Goal: Transaction & Acquisition: Purchase product/service

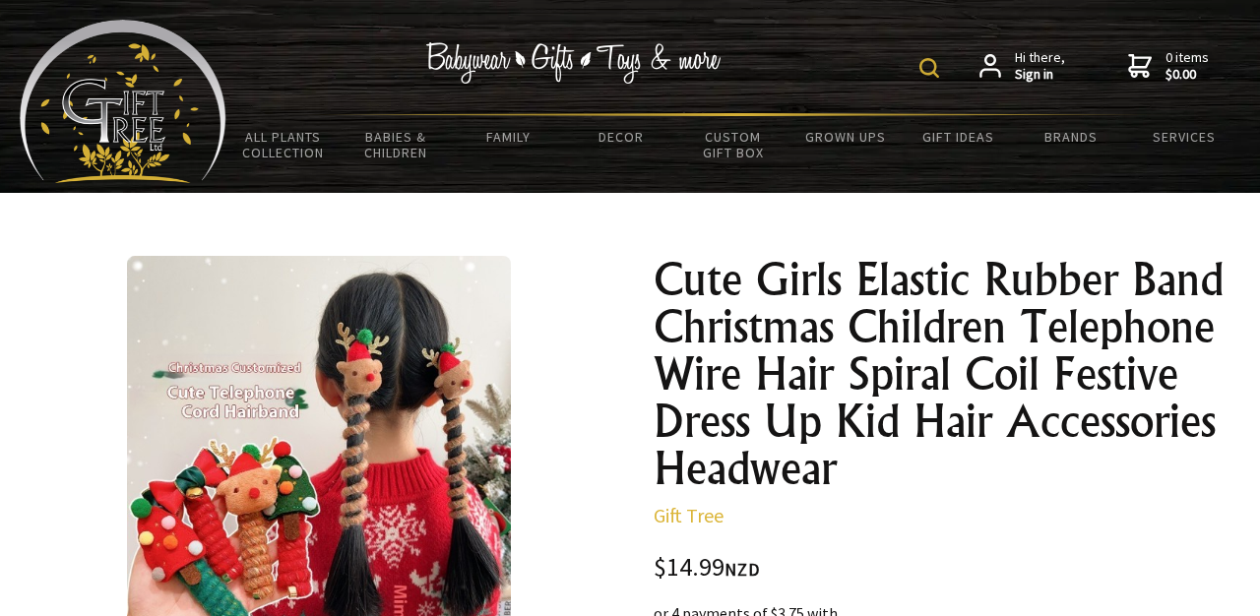
click at [920, 61] on div "Hi there, Sign in 0 items $0.00" at bounding box center [733, 67] width 1014 height 94
click at [925, 65] on img at bounding box center [929, 68] width 20 height 20
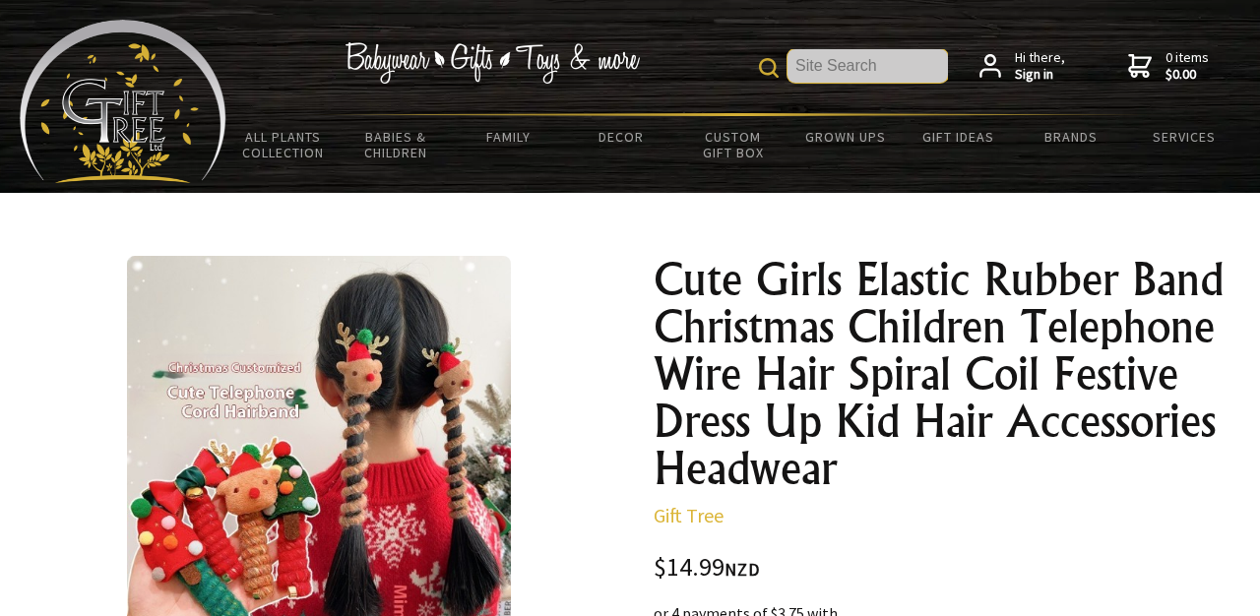
click at [881, 65] on input "text" at bounding box center [867, 65] width 160 height 33
type input "christmas"
click at [773, 67] on img at bounding box center [769, 68] width 20 height 20
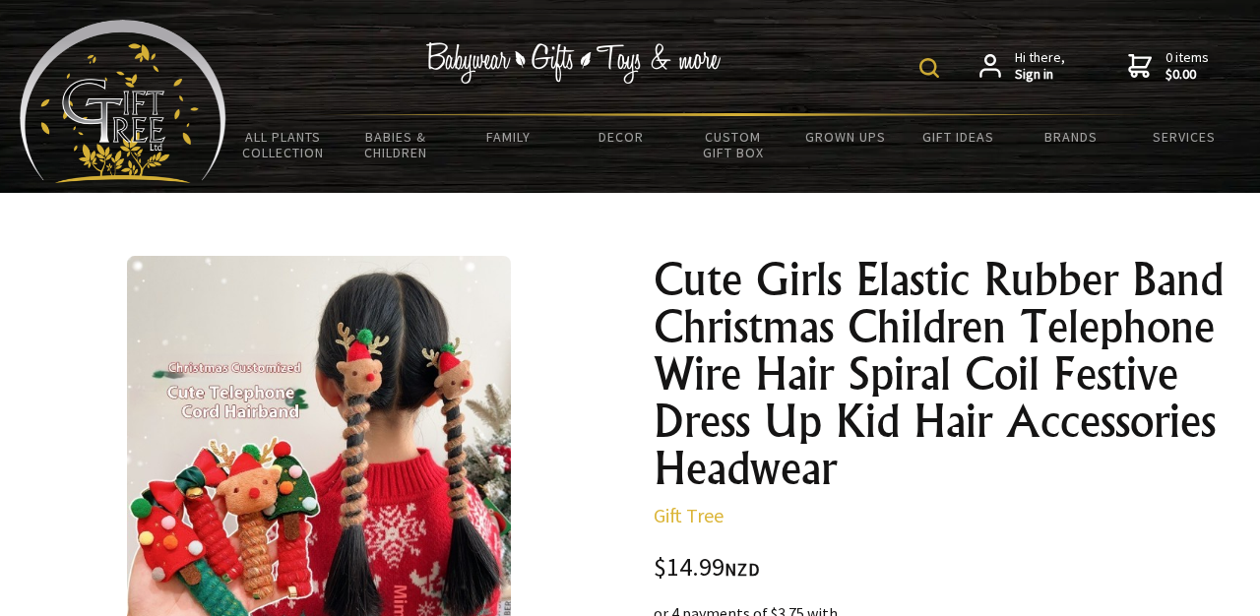
click at [926, 69] on img at bounding box center [929, 68] width 20 height 20
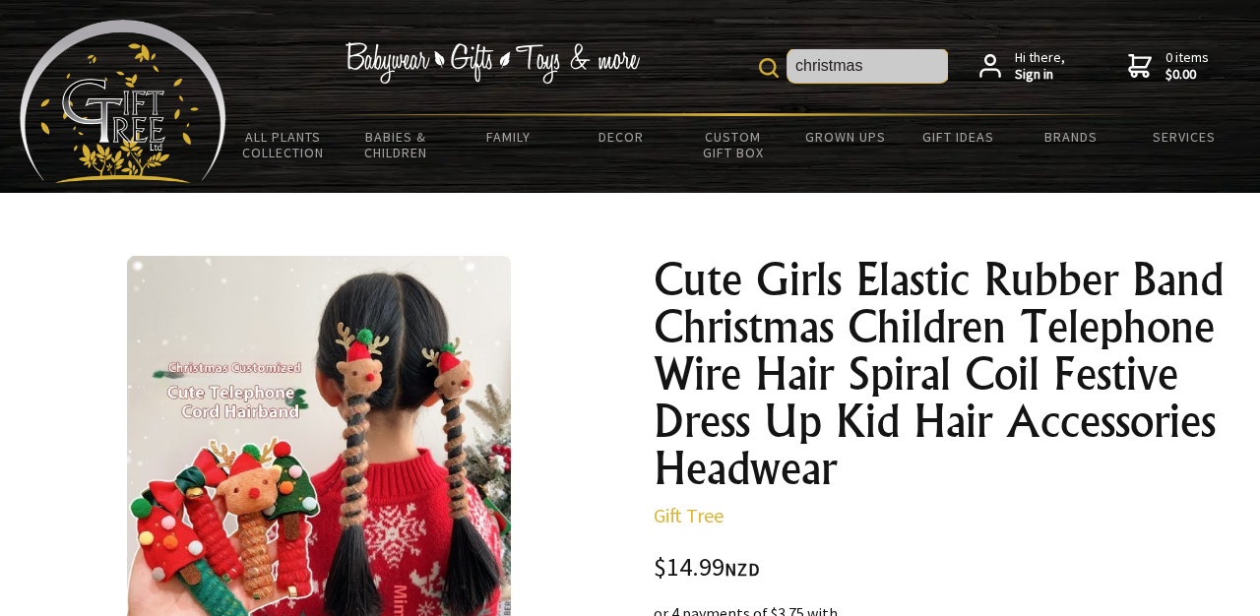
click at [914, 65] on input "christmas" at bounding box center [867, 65] width 160 height 33
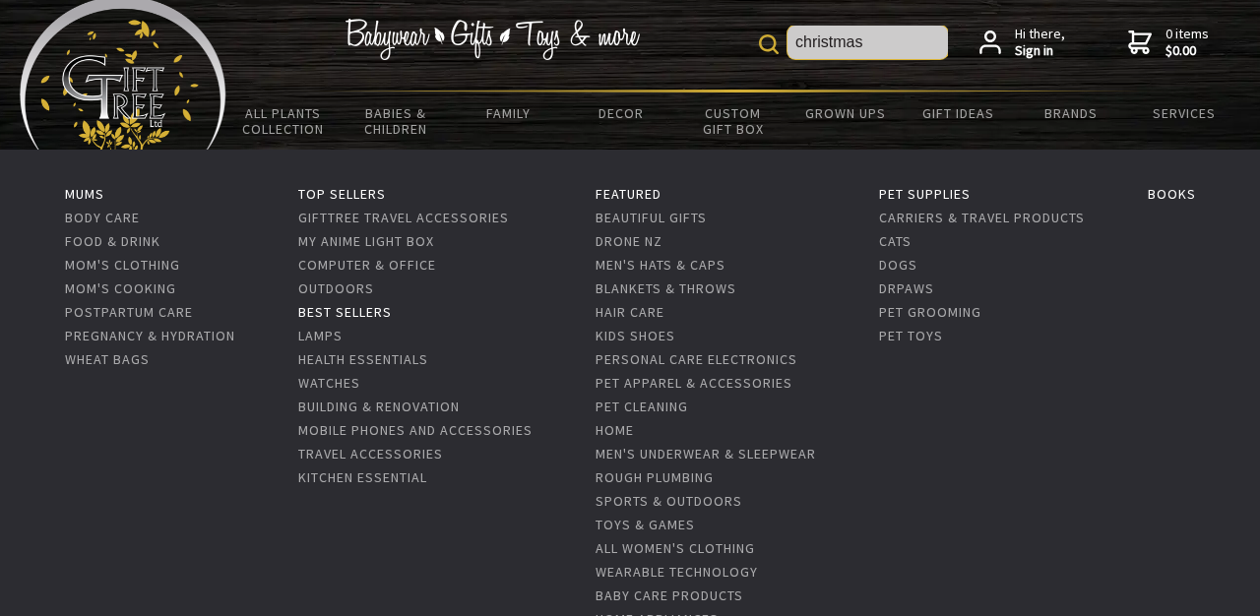
scroll to position [18, 0]
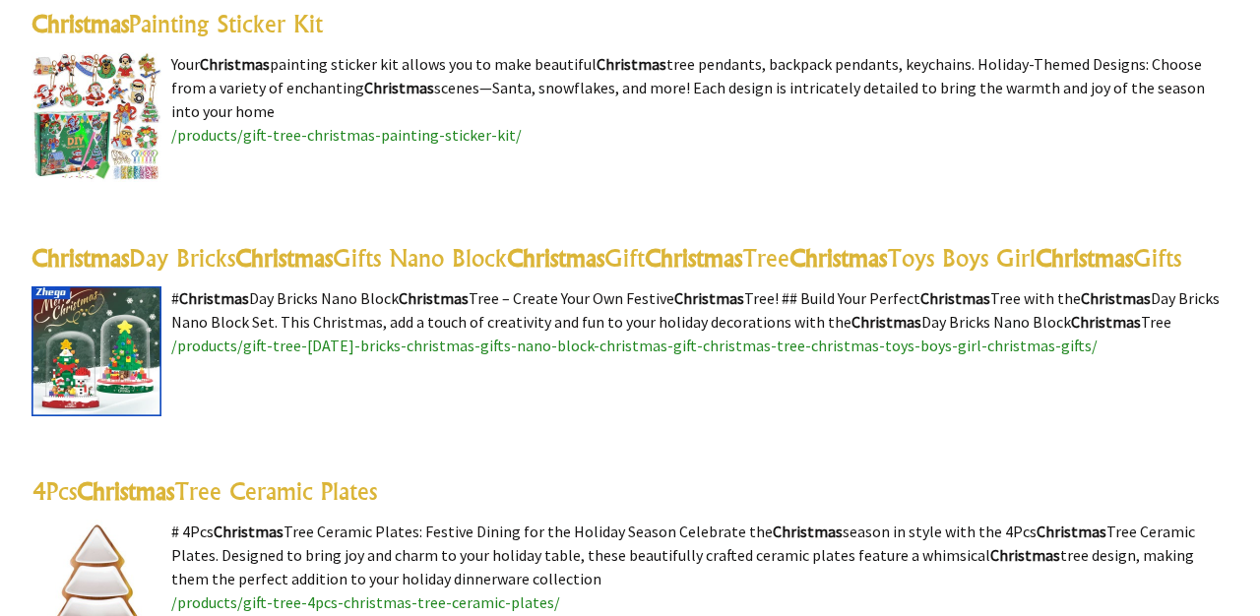
scroll to position [2124, 0]
